Goal: Information Seeking & Learning: Learn about a topic

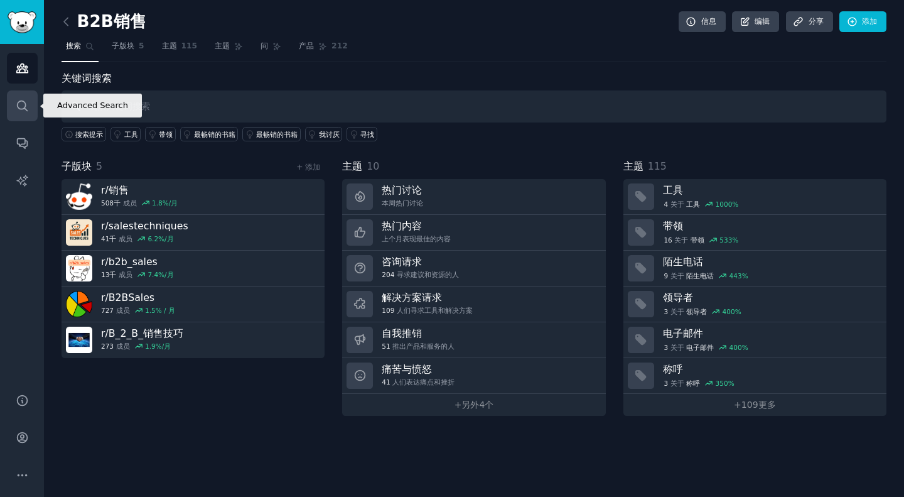
click at [22, 98] on link "搜索" at bounding box center [22, 105] width 31 height 31
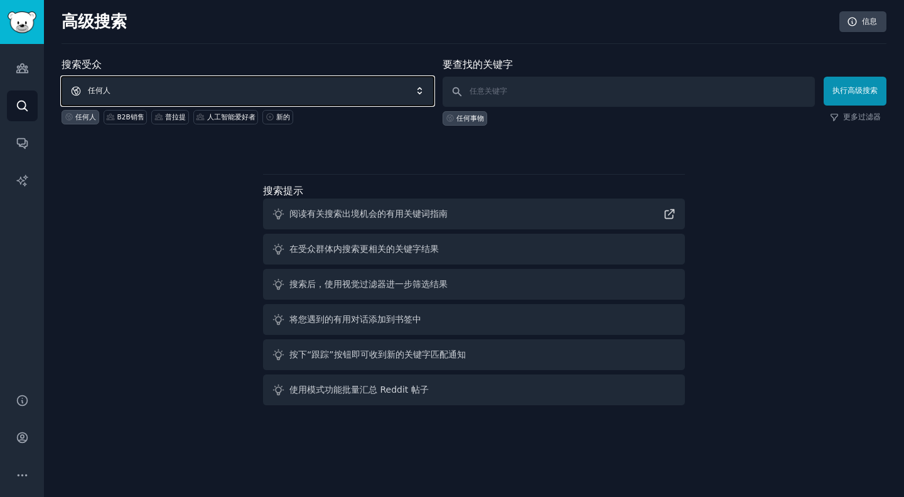
click at [200, 80] on span "任何人" at bounding box center [248, 91] width 372 height 29
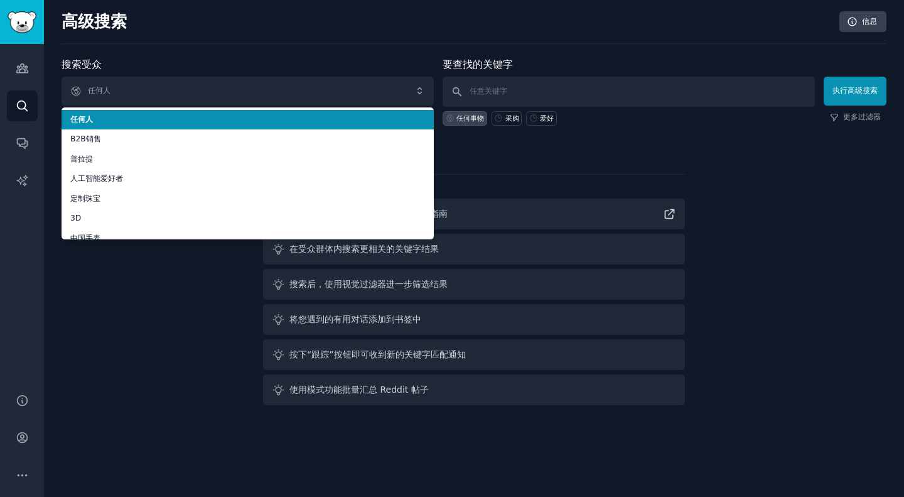
click at [234, 51] on div "高级搜索 信息 搜索受众 任何人 任何人 B2B销售 普拉提 人工智能爱好者 定制珠宝 3D 中国手表 和 纹身 bestaliexrpessfinds 3D…" at bounding box center [474, 248] width 860 height 497
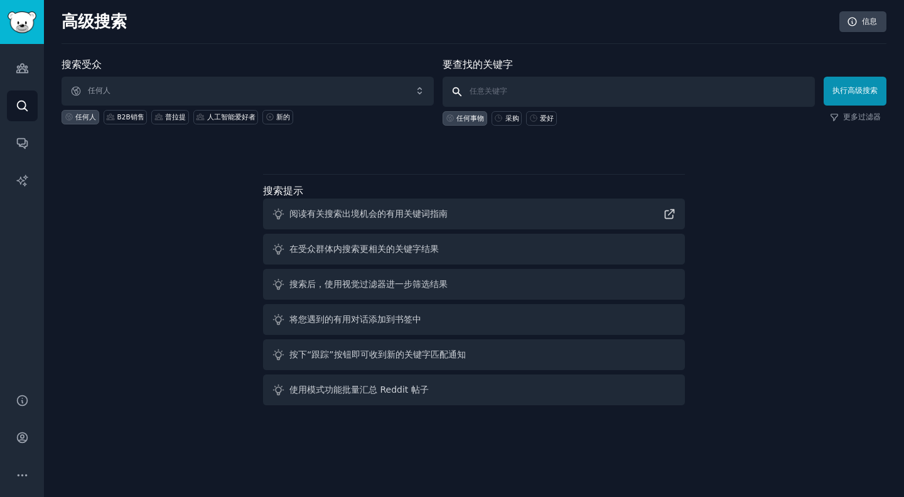
click at [510, 94] on input "text" at bounding box center [629, 92] width 372 height 30
type input "sourcing"
click at [872, 96] on button "执行高级搜索" at bounding box center [855, 91] width 63 height 29
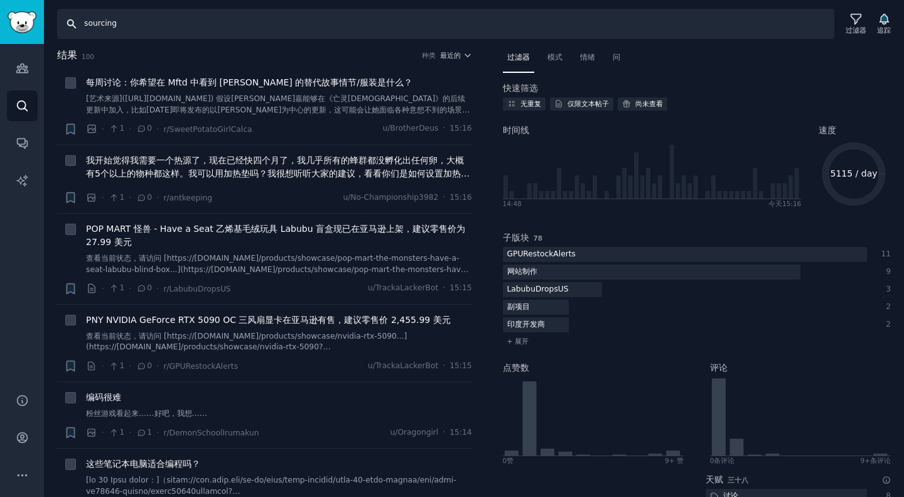
click at [594, 16] on input "sourcing" at bounding box center [445, 24] width 777 height 30
click at [530, 13] on input "sourcing" at bounding box center [445, 24] width 777 height 30
click at [575, 19] on input "sourcing" at bounding box center [445, 24] width 777 height 30
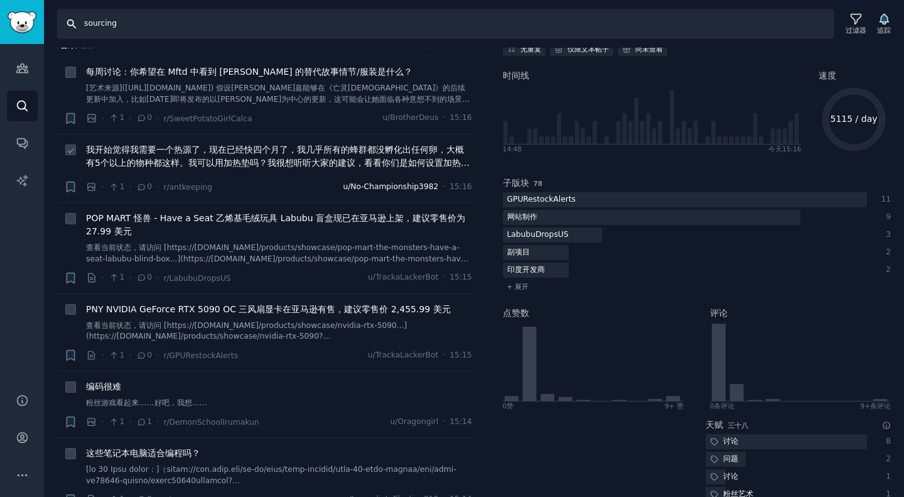
scroll to position [11, 0]
